Goal: Task Accomplishment & Management: Use online tool/utility

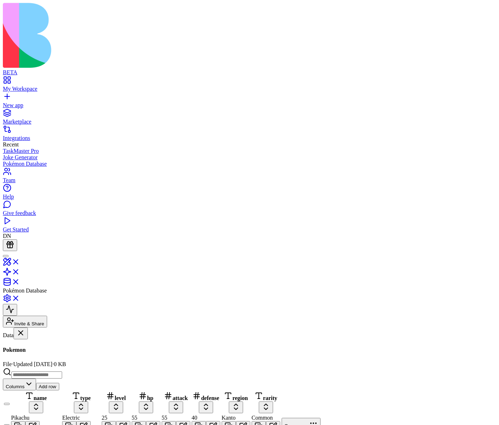
click at [59, 383] on button "Add row" at bounding box center [47, 386] width 23 height 7
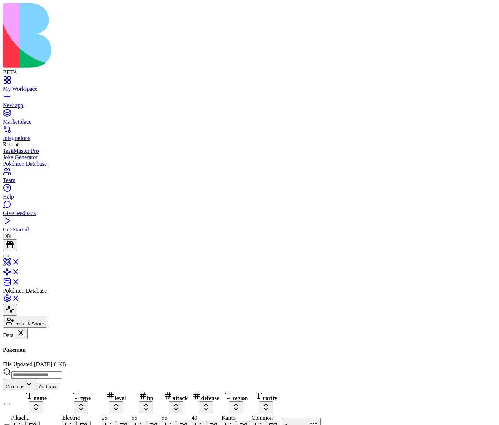
click at [59, 383] on button "Add row" at bounding box center [47, 386] width 23 height 7
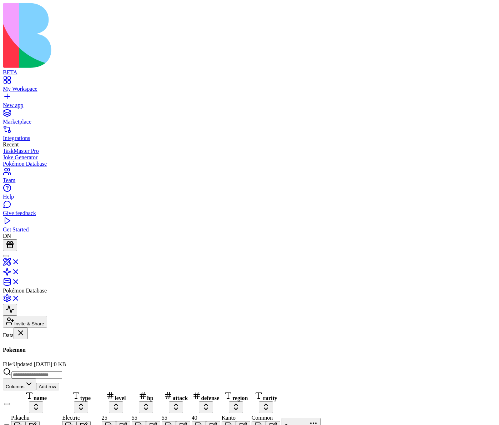
click at [59, 383] on button "Add row" at bounding box center [47, 386] width 23 height 7
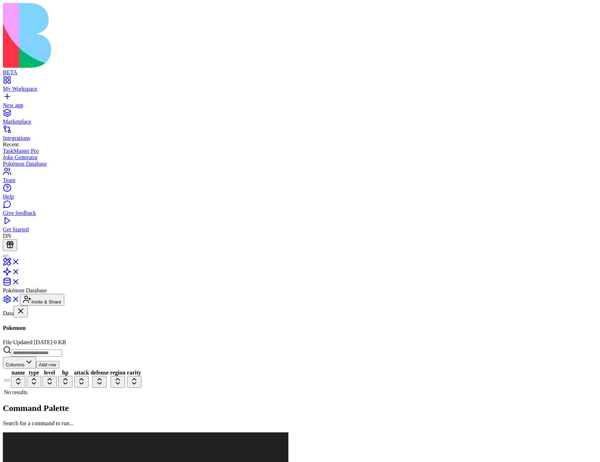
click at [59, 361] on button "Add row" at bounding box center [47, 364] width 23 height 7
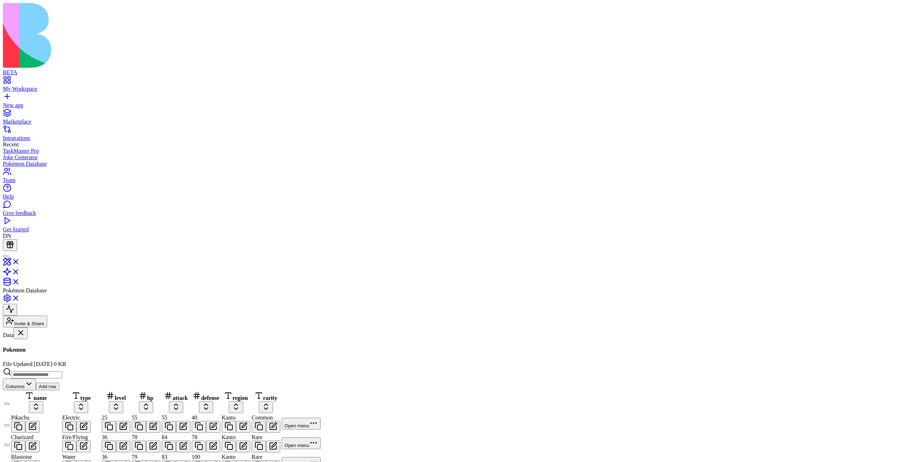
click at [59, 383] on button "Add row" at bounding box center [47, 386] width 23 height 7
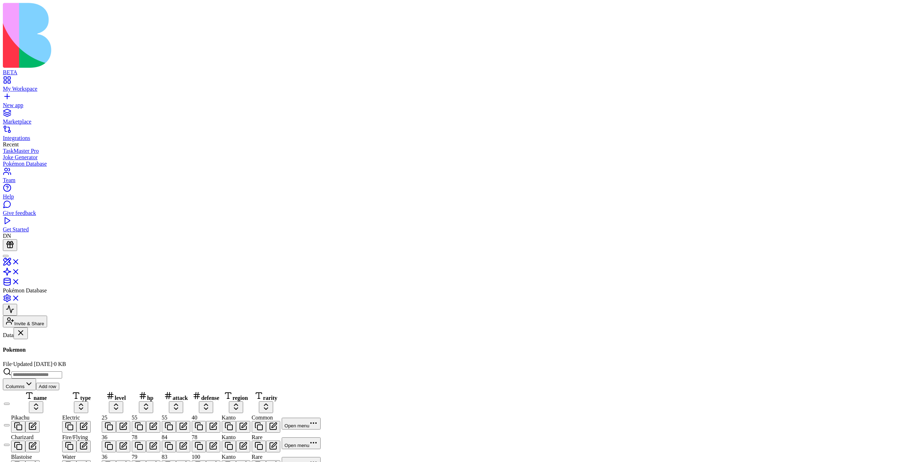
click at [59, 383] on button "Add row" at bounding box center [47, 386] width 23 height 7
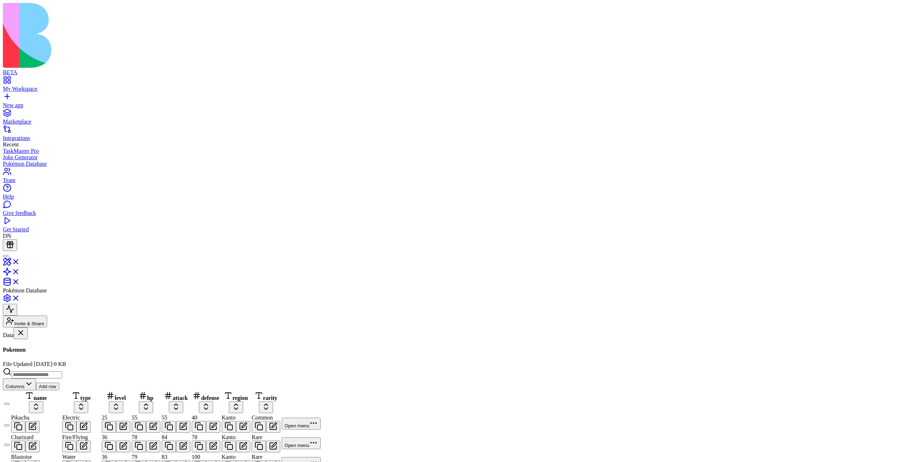
click at [49, 375] on div "PokemonTrainers" at bounding box center [44, 378] width 82 height 6
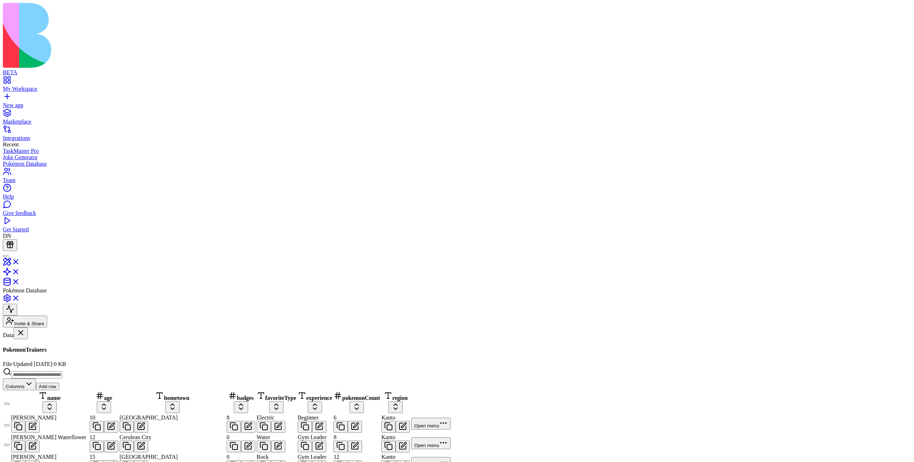
click at [72, 350] on link "Pokemon" at bounding box center [44, 357] width 82 height 14
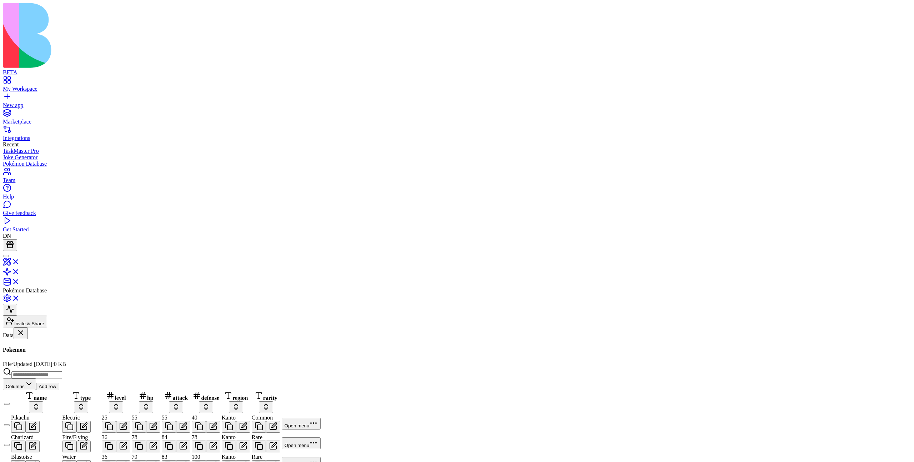
click at [59, 383] on button "Add row" at bounding box center [47, 386] width 23 height 7
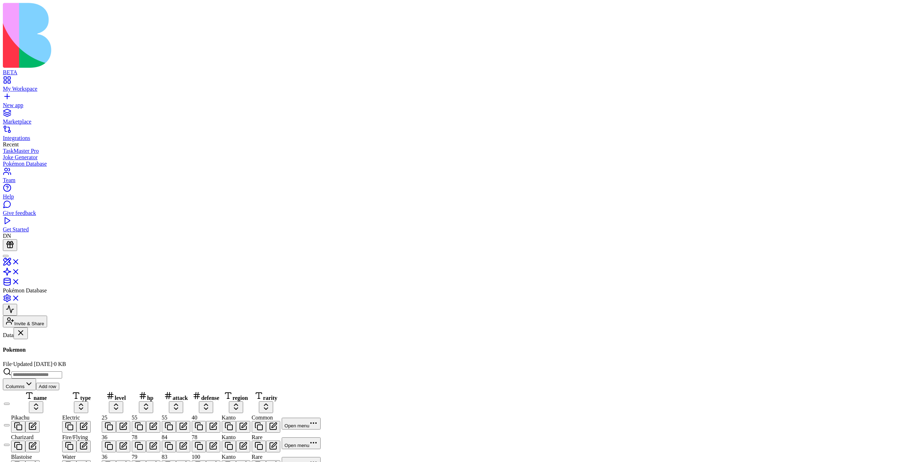
click at [59, 383] on button "Add row" at bounding box center [47, 386] width 23 height 7
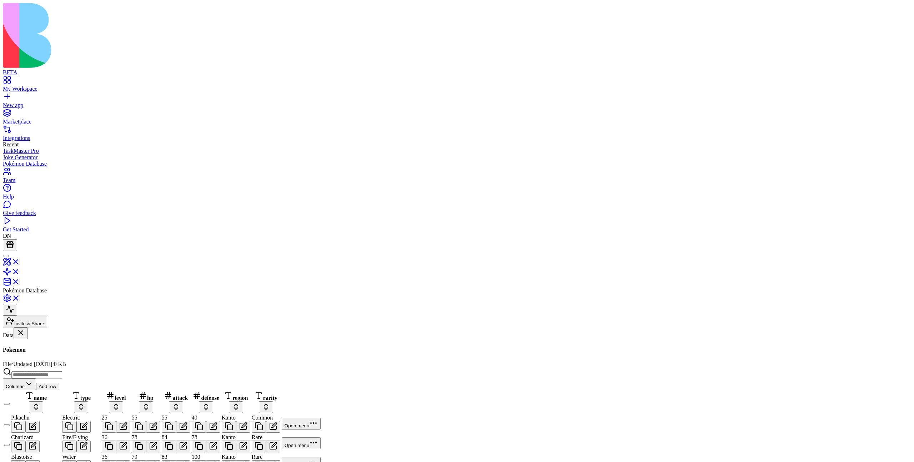
click at [59, 383] on button "Add row" at bounding box center [47, 386] width 23 height 7
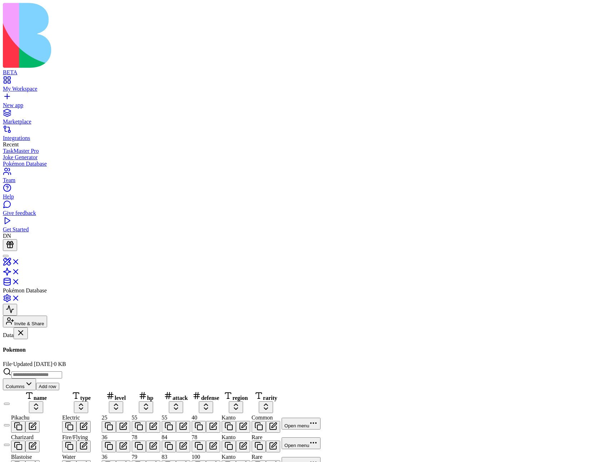
click at [59, 383] on button "Add row" at bounding box center [47, 386] width 23 height 7
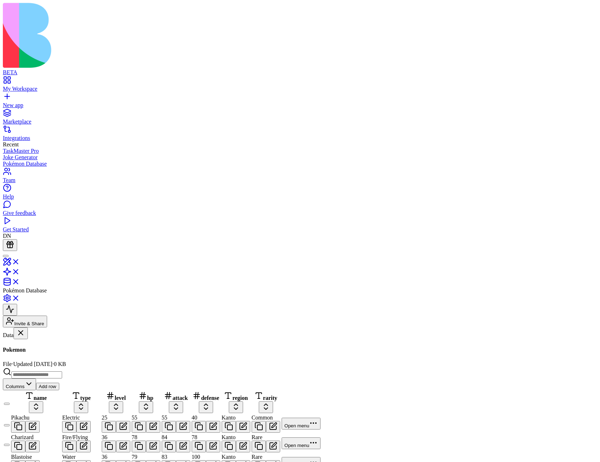
click at [59, 383] on button "Add row" at bounding box center [47, 386] width 23 height 7
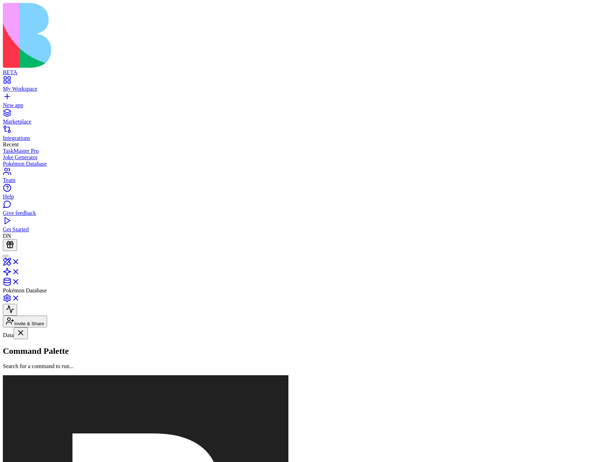
click at [265, 339] on main at bounding box center [300, 339] width 594 height 0
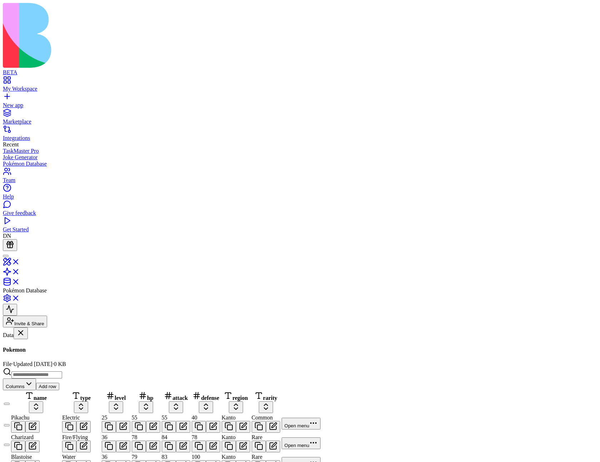
click at [59, 383] on button "Add row" at bounding box center [47, 386] width 23 height 7
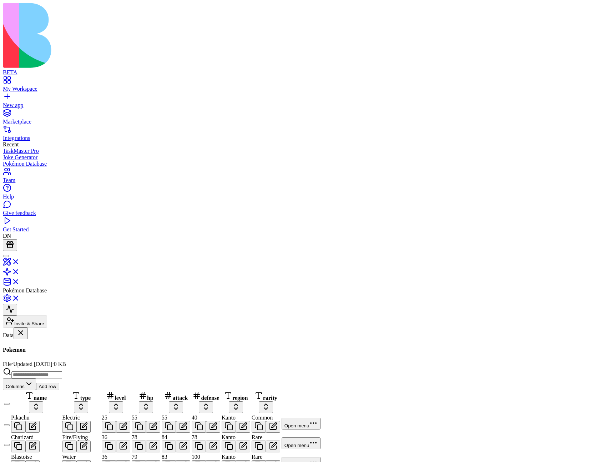
click at [59, 383] on button "Add row" at bounding box center [47, 386] width 23 height 7
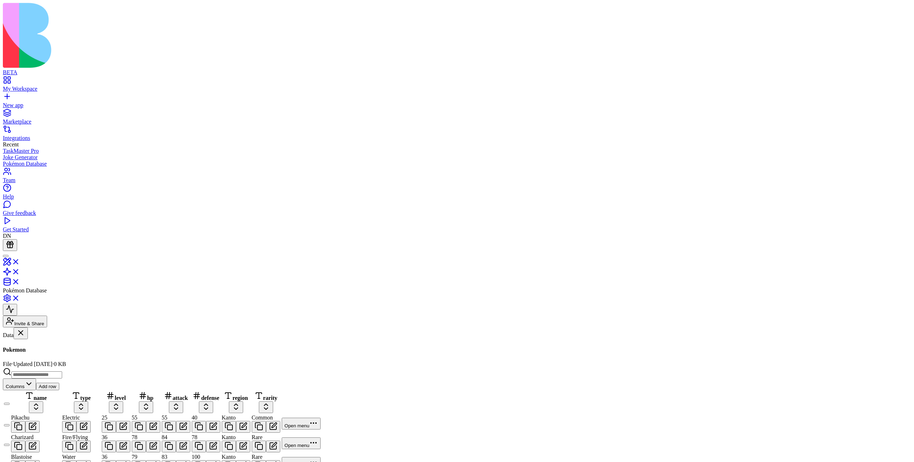
click at [62, 375] on div "PokemonTrainers" at bounding box center [44, 378] width 82 height 6
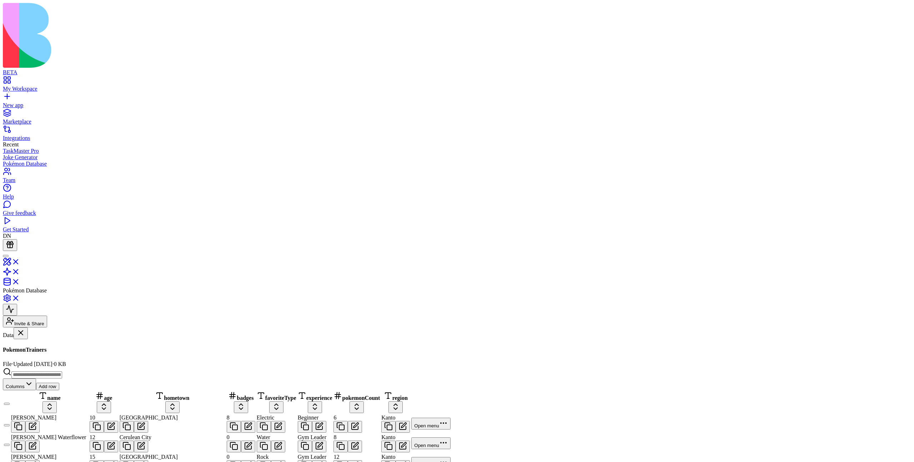
click at [49, 357] on div "Pokemon" at bounding box center [44, 360] width 82 height 6
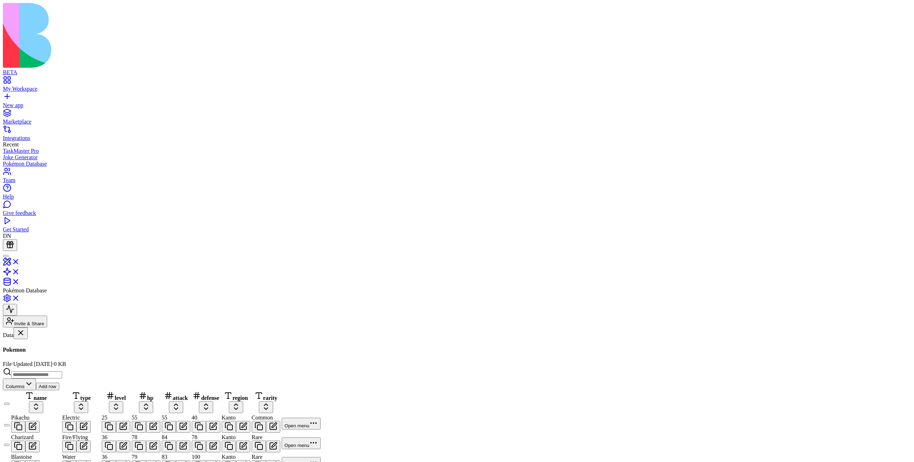
click at [74, 375] on div "PokemonTrainers" at bounding box center [44, 378] width 82 height 6
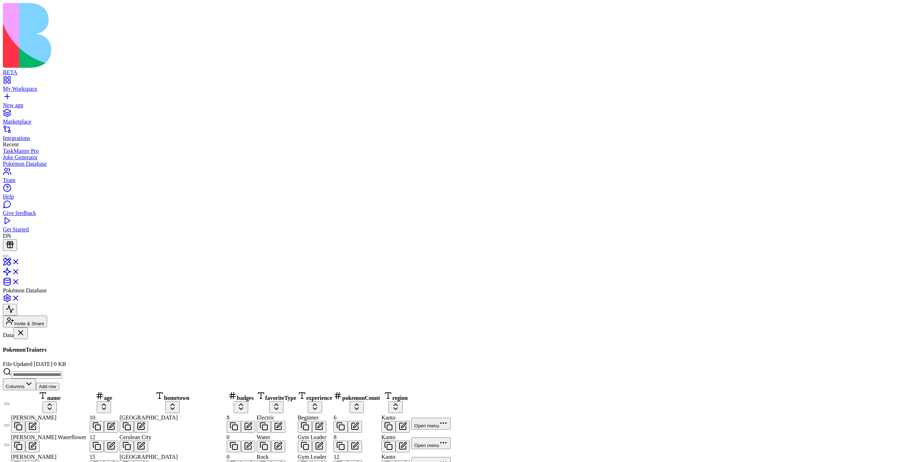
click at [57, 350] on link "Pokemon" at bounding box center [44, 357] width 82 height 14
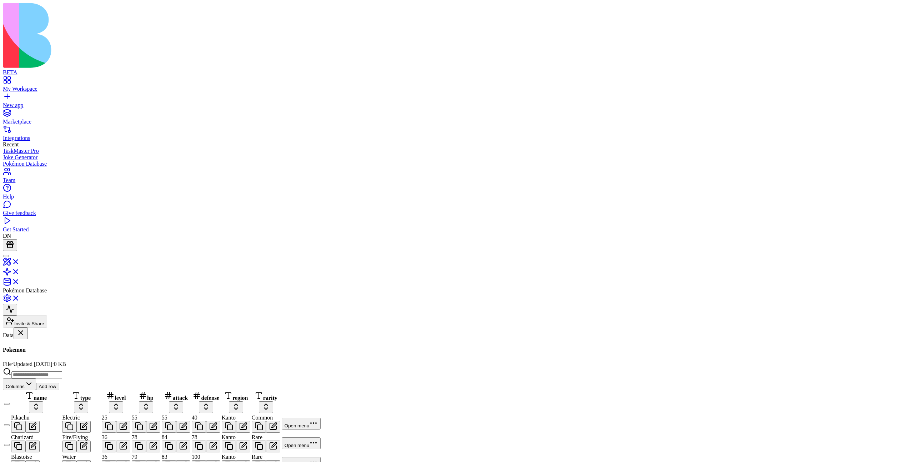
click at [59, 383] on button "Add row" at bounding box center [47, 386] width 23 height 7
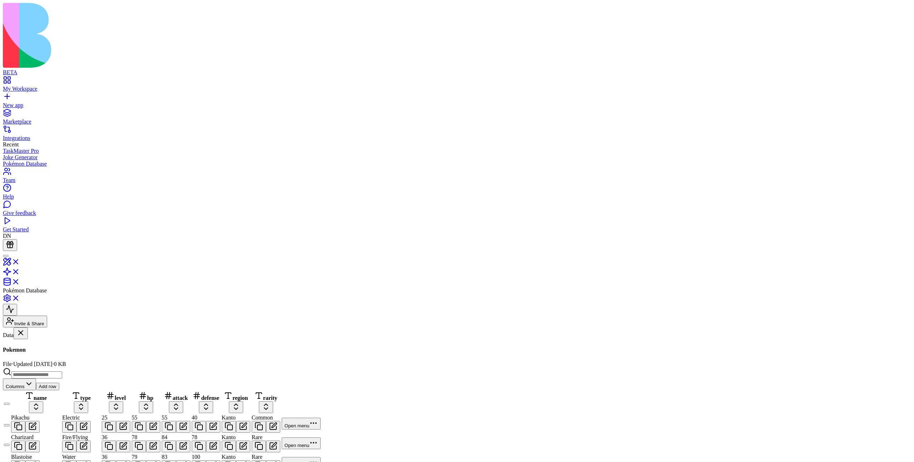
click at [59, 383] on button "Add row" at bounding box center [47, 386] width 23 height 7
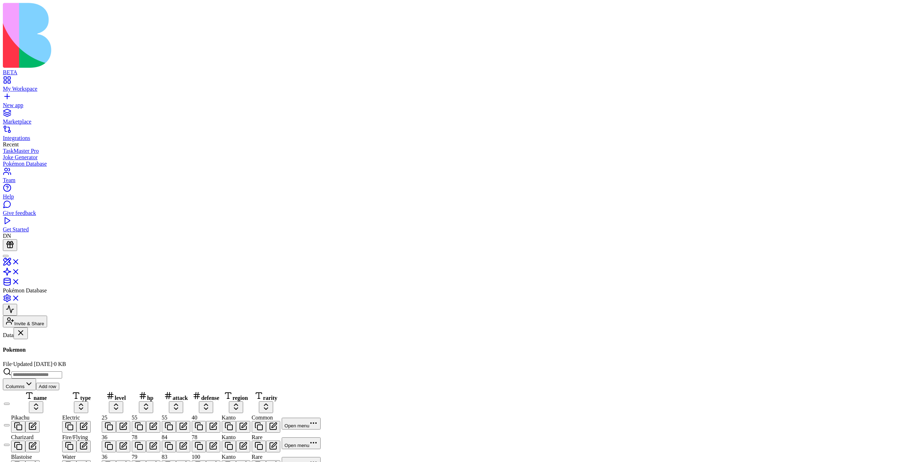
click at [59, 383] on button "Add row" at bounding box center [47, 386] width 23 height 7
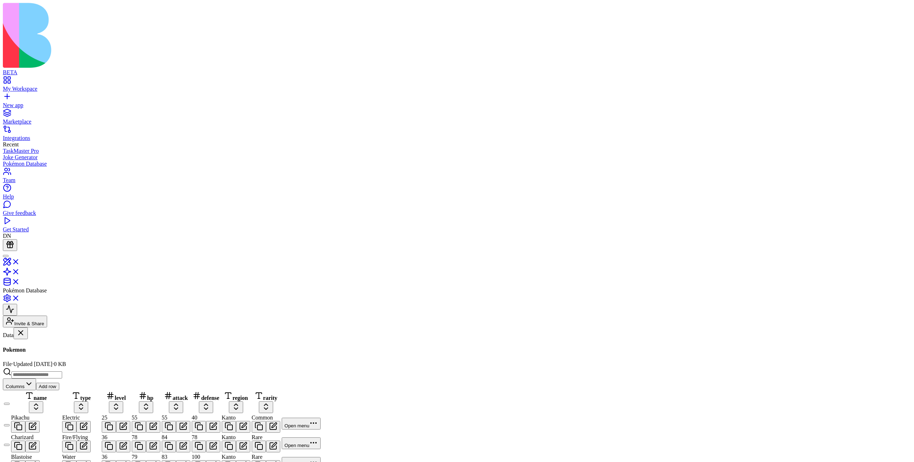
click at [59, 383] on button "Add row" at bounding box center [47, 386] width 23 height 7
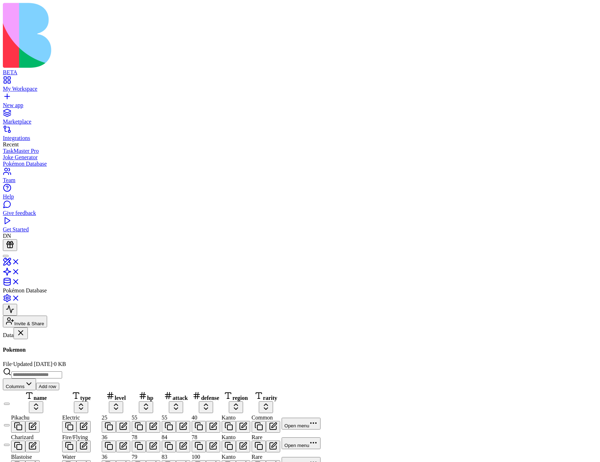
click at [59, 383] on button "Add row" at bounding box center [47, 386] width 23 height 7
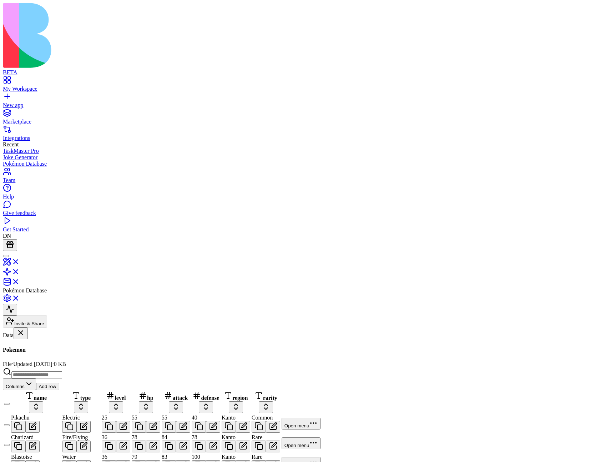
click at [59, 383] on button "Add row" at bounding box center [47, 386] width 23 height 7
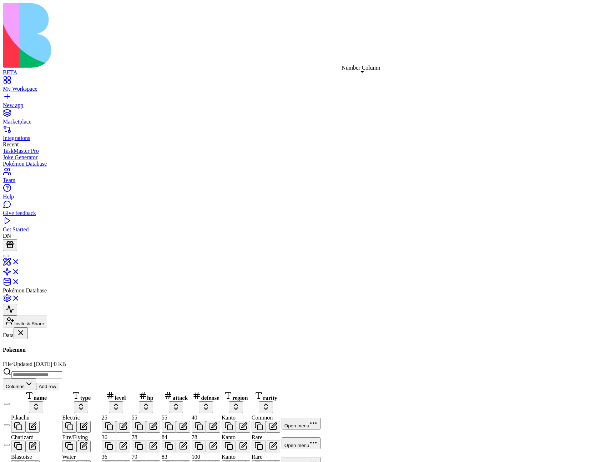
click at [59, 383] on button "Add row" at bounding box center [47, 386] width 23 height 7
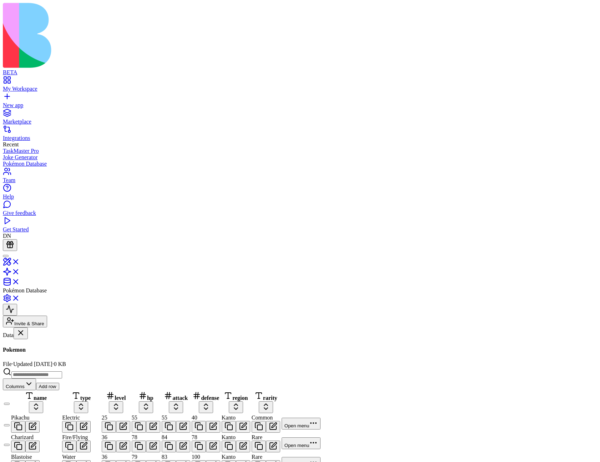
click at [59, 383] on button "Add row" at bounding box center [47, 386] width 23 height 7
